Goal: Information Seeking & Learning: Understand process/instructions

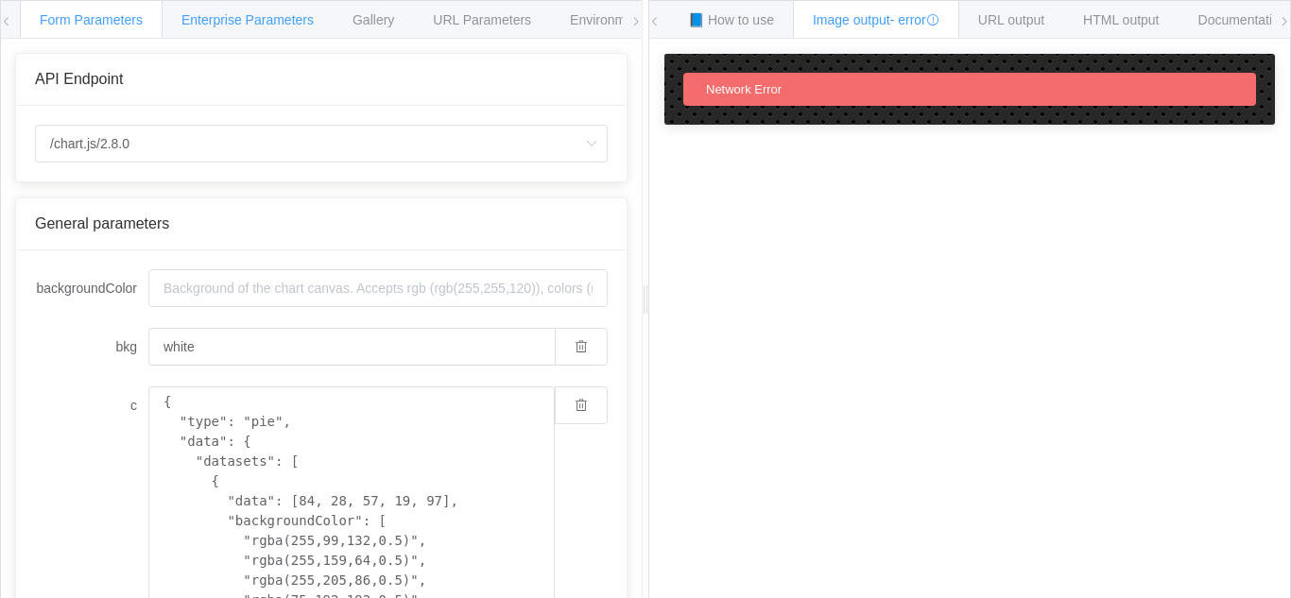
click at [283, 24] on span "Enterprise Parameters" at bounding box center [247, 19] width 132 height 15
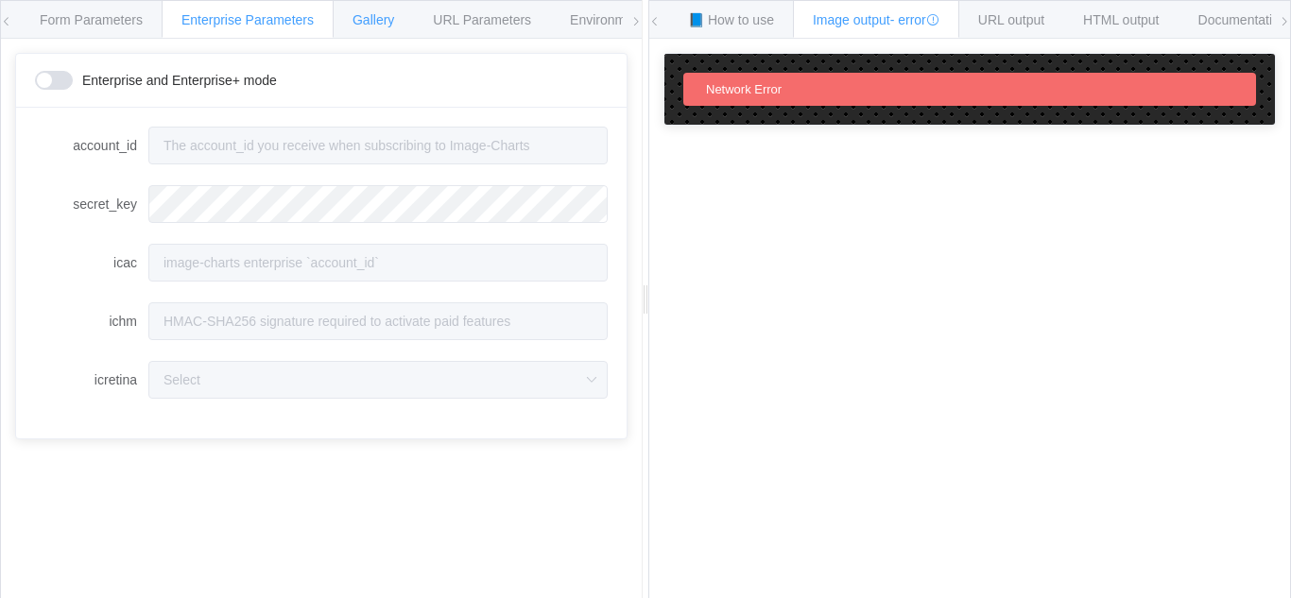
click at [388, 26] on span "Gallery" at bounding box center [374, 19] width 42 height 15
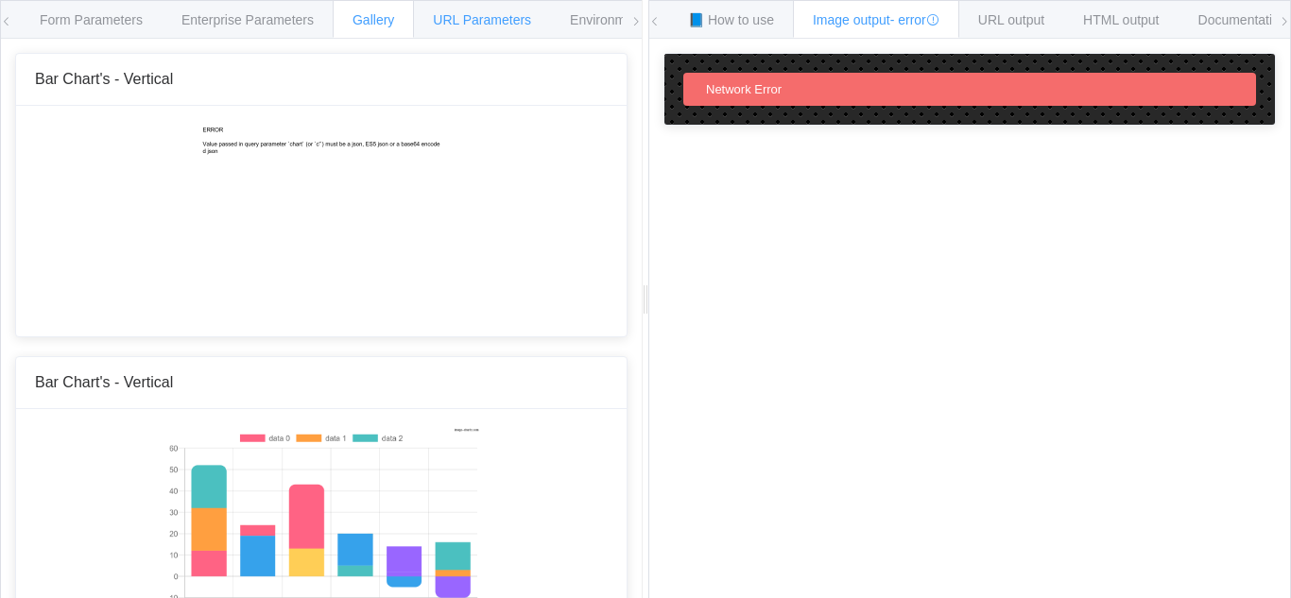
click at [531, 18] on span "URL Parameters" at bounding box center [482, 19] width 98 height 15
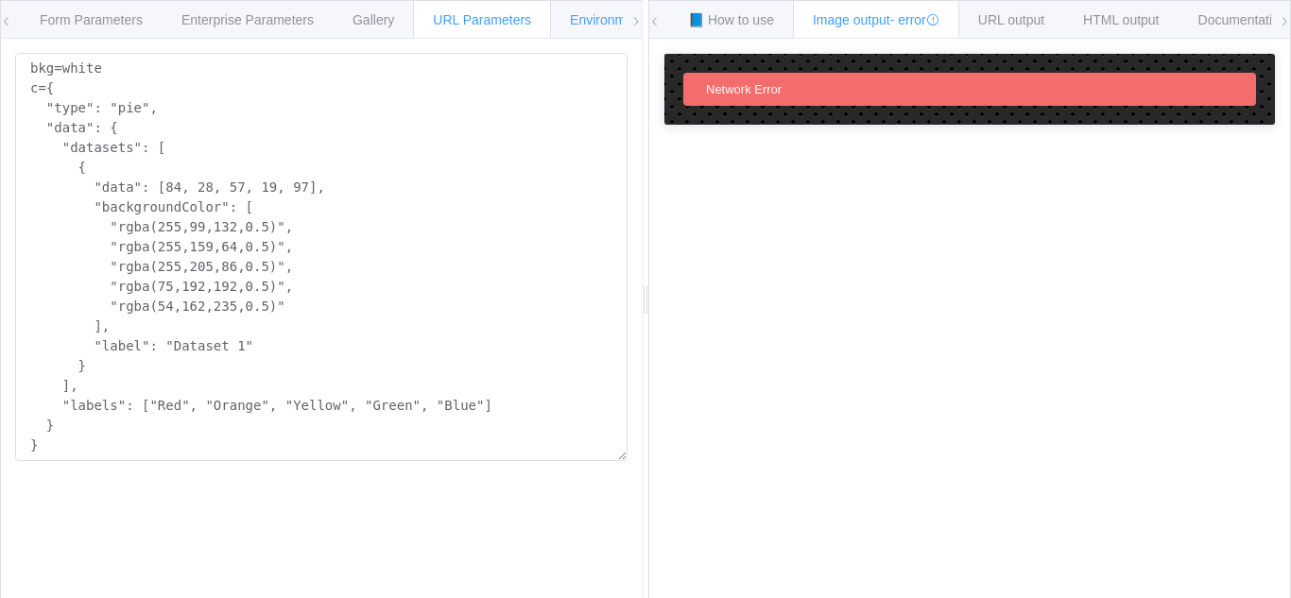
click at [592, 19] on span "Environments" at bounding box center [610, 19] width 81 height 15
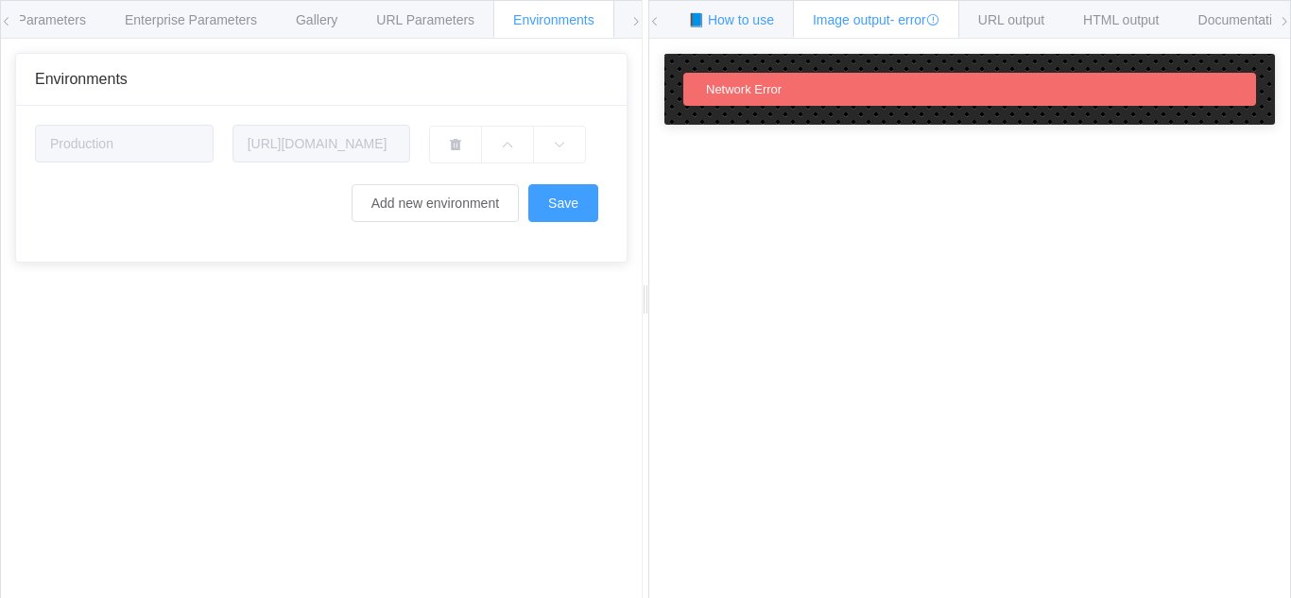
click at [719, 19] on span "📘 How to use" at bounding box center [731, 19] width 86 height 15
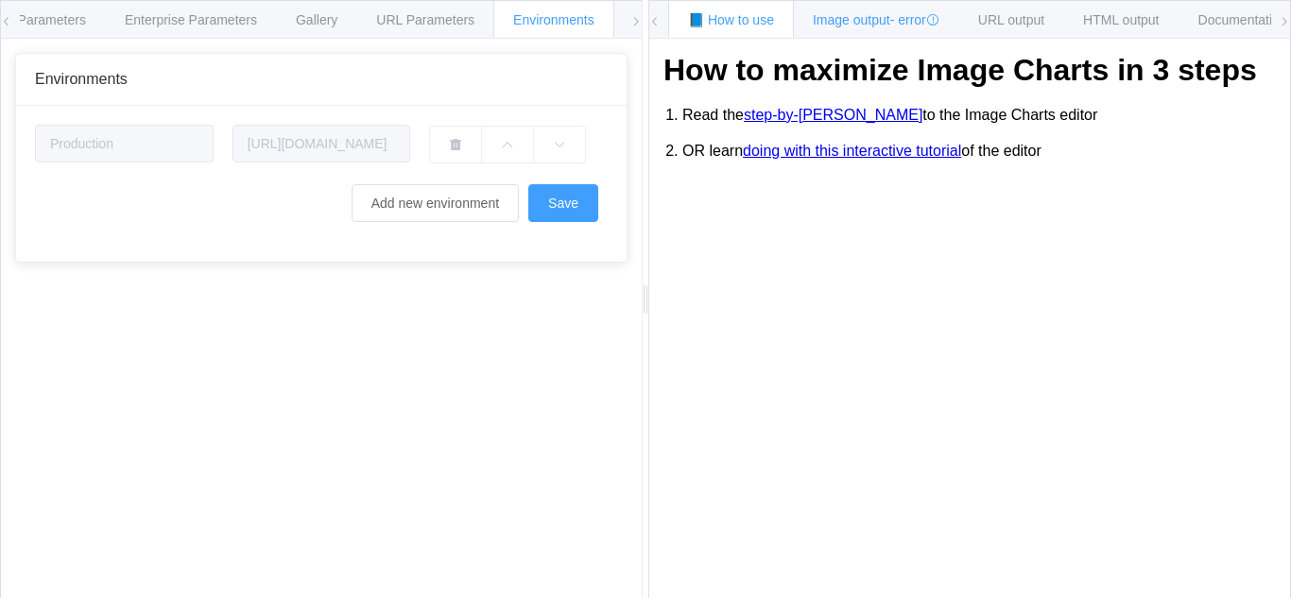
click at [855, 24] on span "Image output - error" at bounding box center [876, 19] width 127 height 15
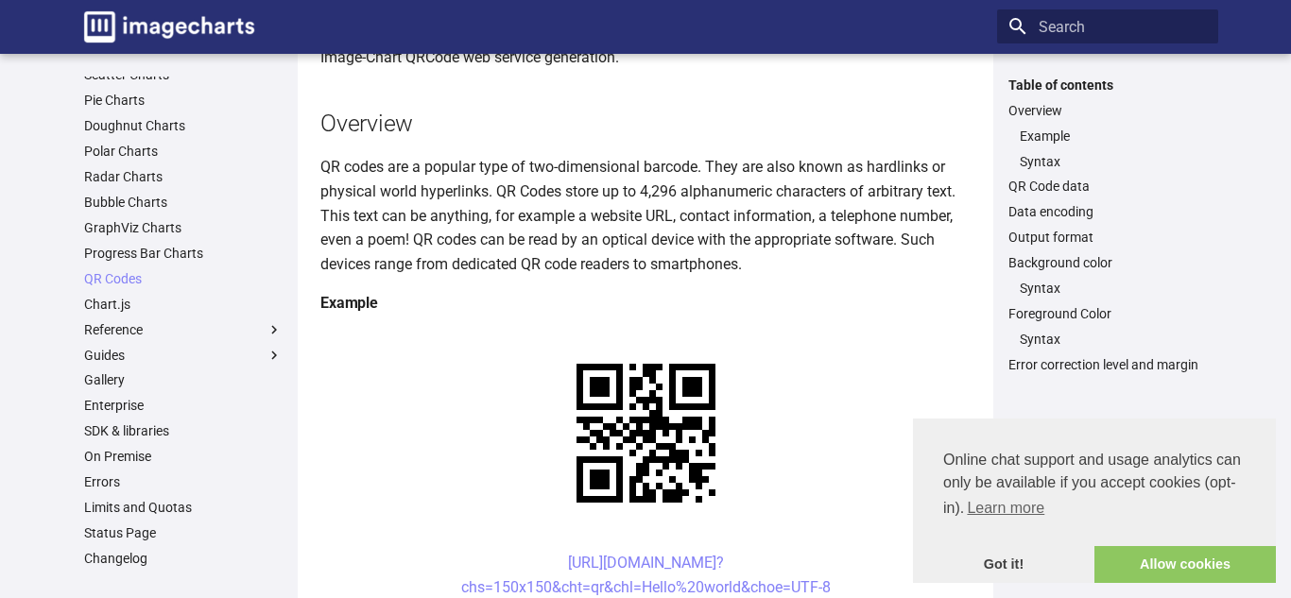
scroll to position [158, 0]
click at [550, 550] on center "https://image-charts.com/chart? chs=150x150&cht=qr&chl=Hello%20world&choe=UTF-8" at bounding box center [645, 574] width 650 height 48
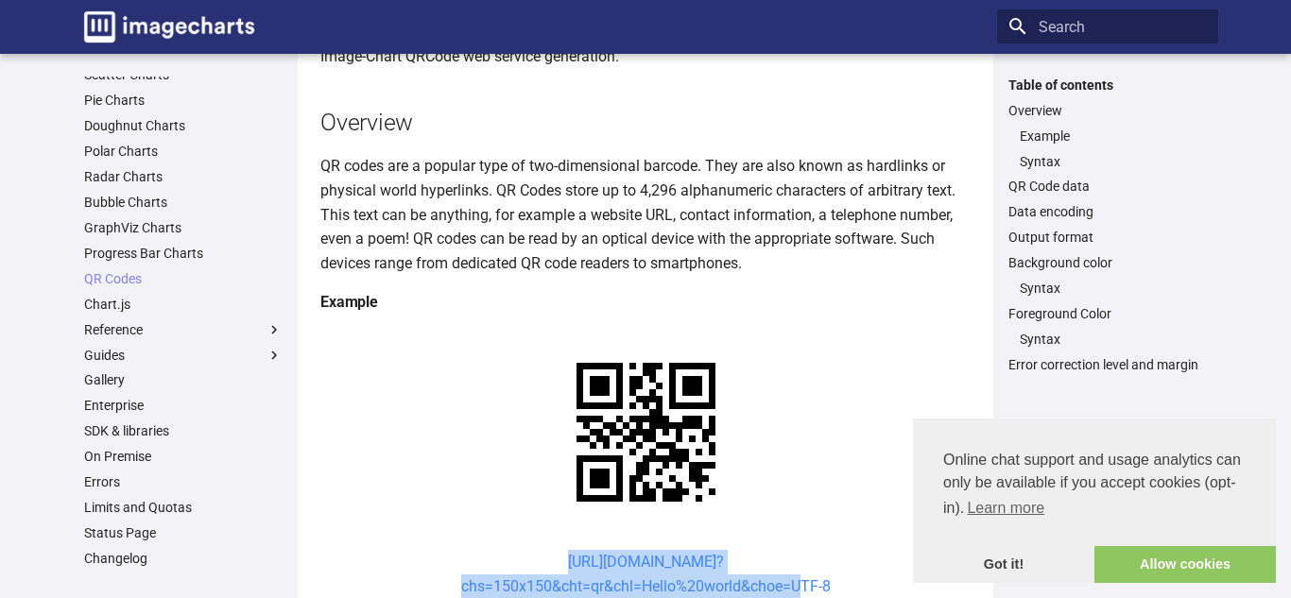
drag, startPoint x: 533, startPoint y: 374, endPoint x: 791, endPoint y: 409, distance: 260.4
click at [791, 550] on center "https://image-charts.com/chart? chs=150x150&cht=qr&chl=Hello%20world&choe=UTF-8" at bounding box center [645, 574] width 650 height 48
copy link "https://image-charts.com/chart? chs=150x150&cht=qr&chl=Hello%20world&choe="
